Goal: Task Accomplishment & Management: Manage account settings

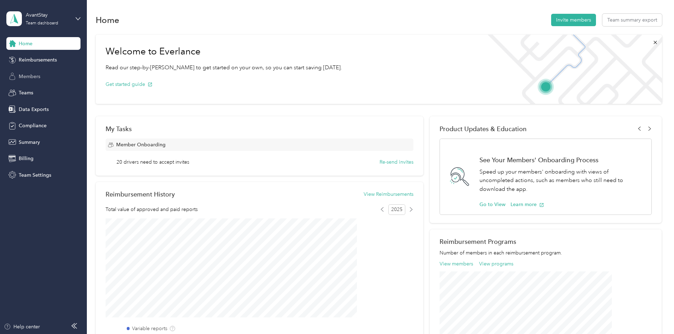
click at [30, 79] on span "Members" at bounding box center [30, 76] width 22 height 7
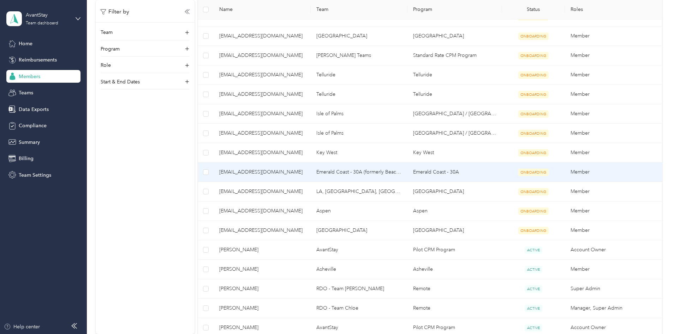
scroll to position [443, 0]
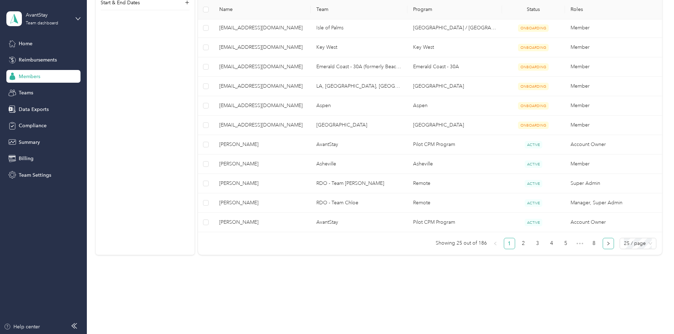
click at [607, 245] on icon "right" at bounding box center [609, 243] width 4 height 4
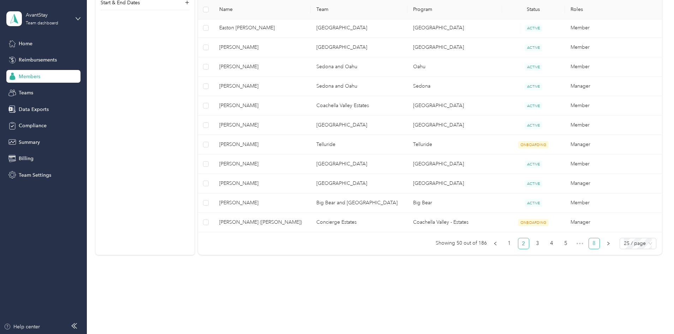
click at [589, 243] on link "8" at bounding box center [594, 243] width 11 height 11
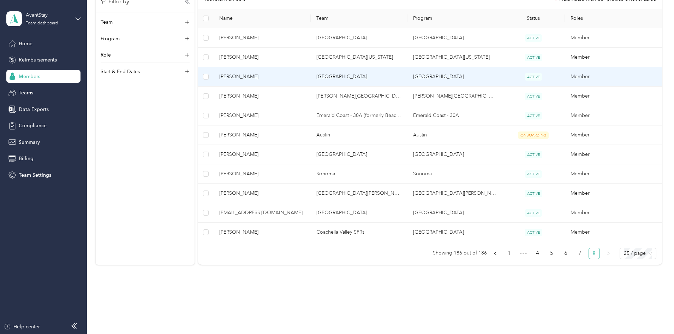
scroll to position [171, 0]
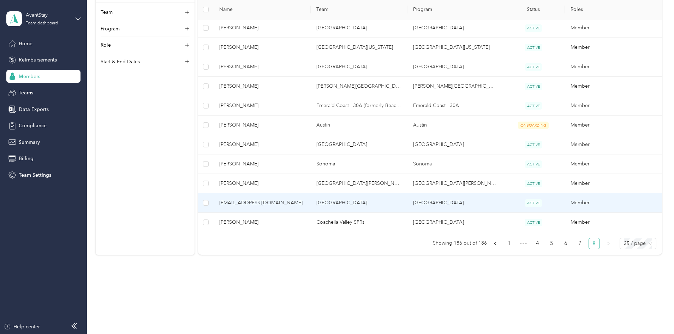
click at [305, 202] on span "[EMAIL_ADDRESS][DOMAIN_NAME]" at bounding box center [261, 203] width 85 height 8
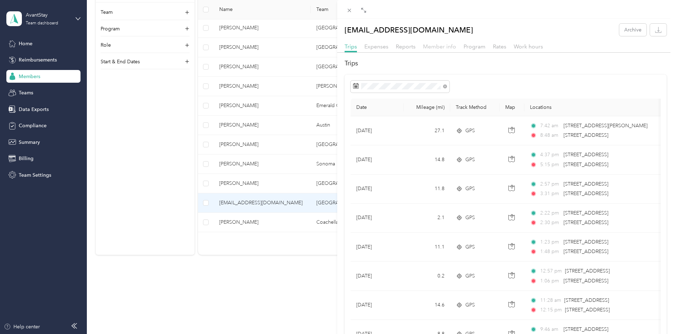
click at [434, 45] on span "Member info" at bounding box center [439, 46] width 33 height 7
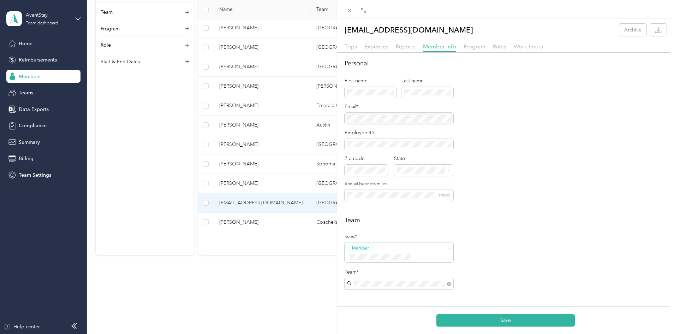
click at [510, 191] on div "Personal First name Last name Email* Employee ID Zip code State Annual business…" at bounding box center [506, 134] width 323 height 150
click at [518, 318] on button "Save" at bounding box center [506, 320] width 138 height 12
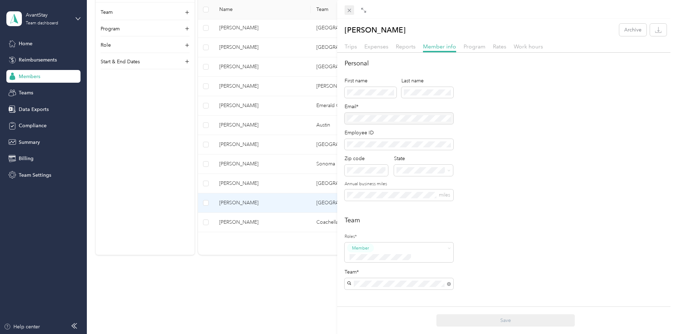
click at [352, 10] on icon at bounding box center [350, 10] width 6 height 6
